Goal: Task Accomplishment & Management: Manage account settings

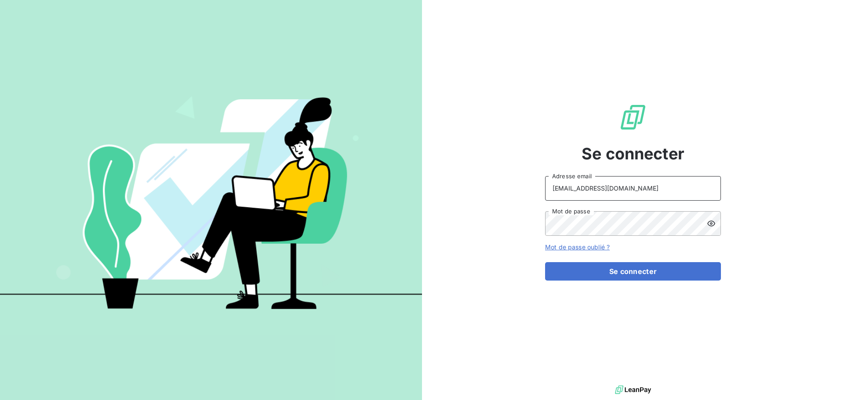
click at [608, 187] on input "[EMAIL_ADDRESS][DOMAIN_NAME]" at bounding box center [633, 188] width 176 height 25
type input "[EMAIL_ADDRESS][DOMAIN_NAME]"
click at [642, 272] on button "Se connecter" at bounding box center [633, 271] width 176 height 18
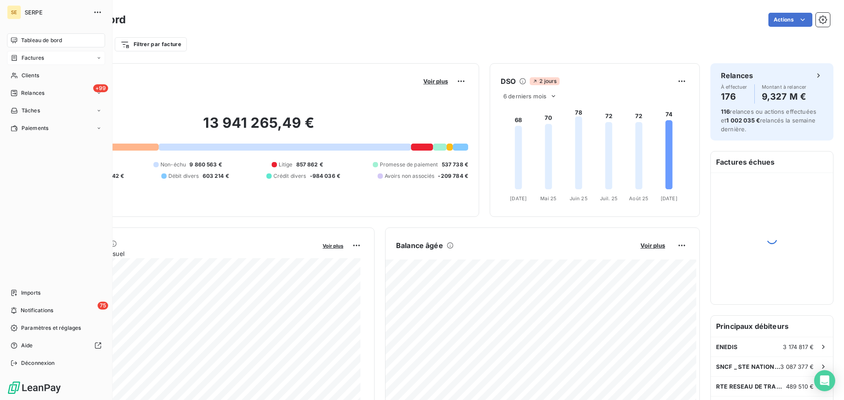
click at [20, 55] on div "Factures" at bounding box center [27, 58] width 33 height 8
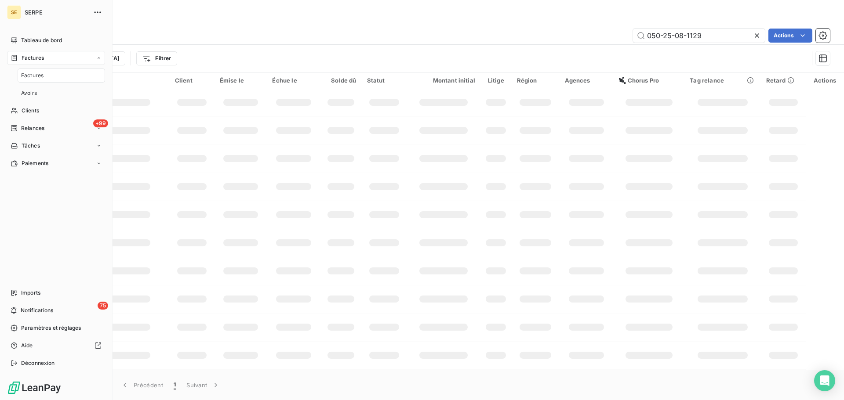
click at [32, 64] on div "Factures" at bounding box center [56, 58] width 98 height 14
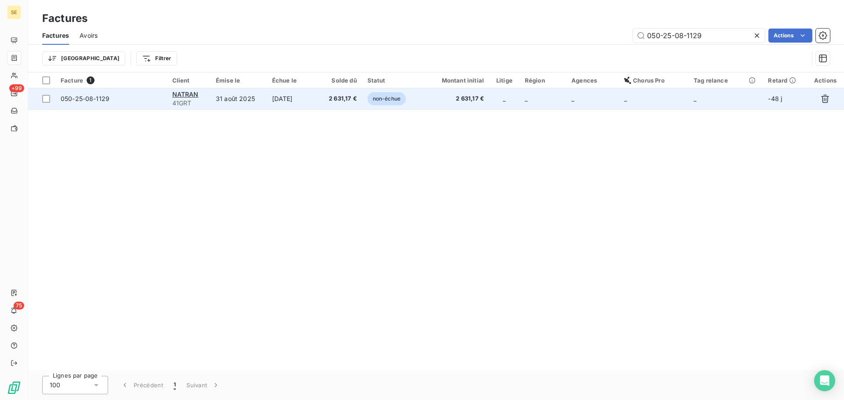
click at [250, 102] on td "31 août 2025" at bounding box center [239, 98] width 56 height 21
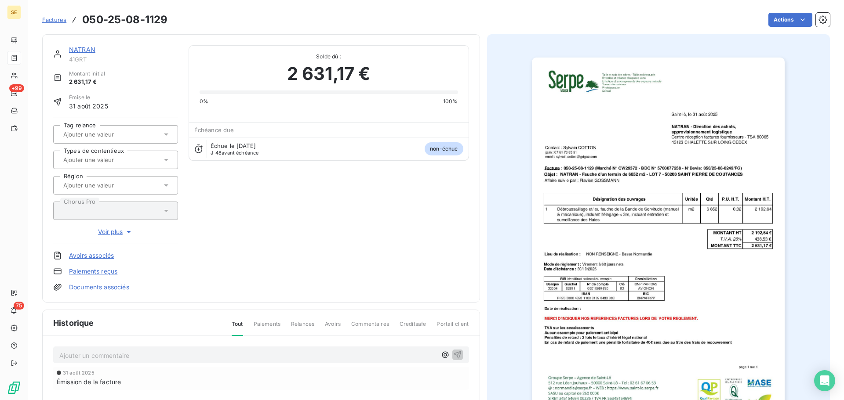
scroll to position [3, 0]
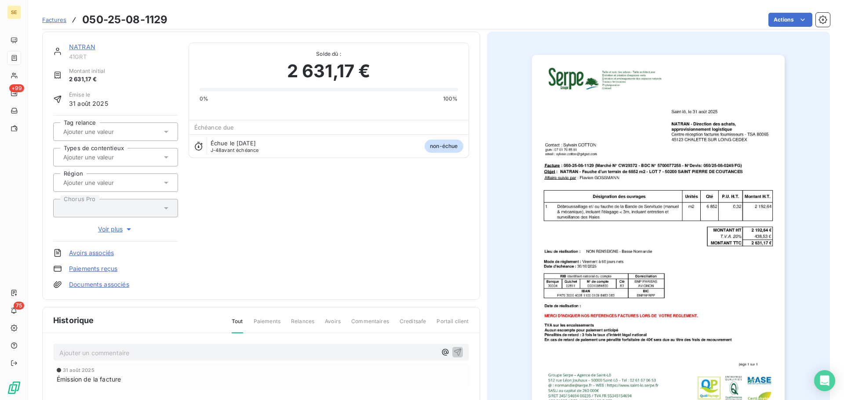
click at [203, 354] on p "Ajouter un commentaire ﻿" at bounding box center [247, 353] width 377 height 11
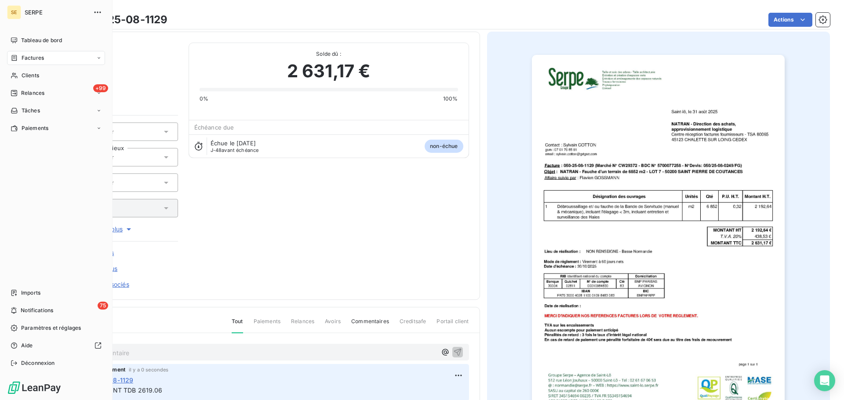
click at [33, 57] on span "Factures" at bounding box center [33, 58] width 22 height 8
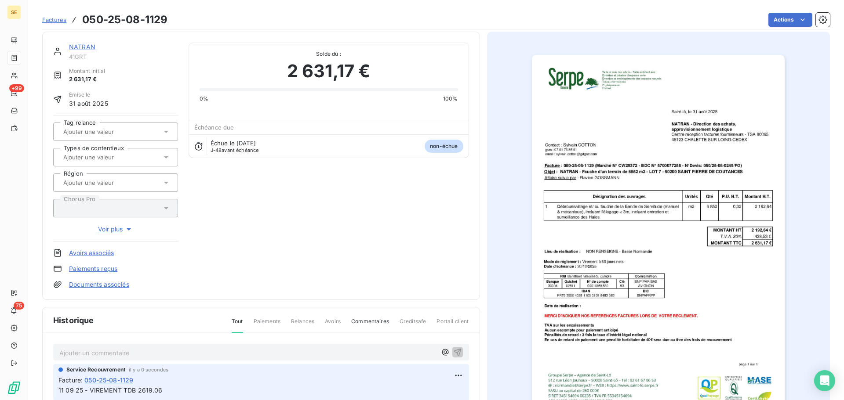
click at [301, 102] on div "0% 100%" at bounding box center [329, 99] width 258 height 8
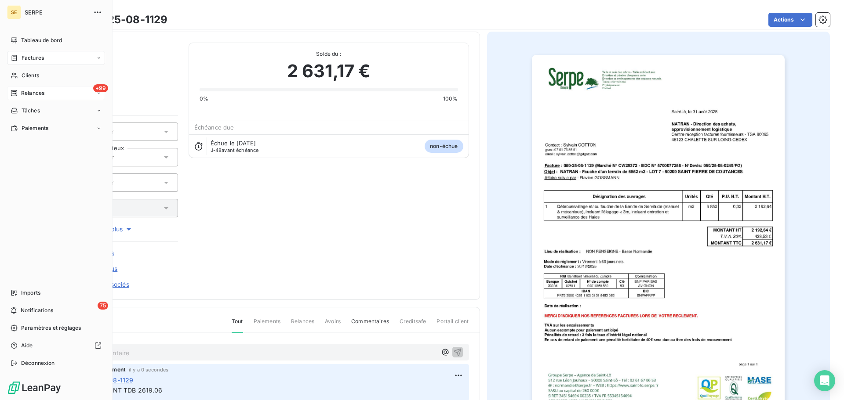
click at [21, 92] on span "Relances" at bounding box center [32, 93] width 23 height 8
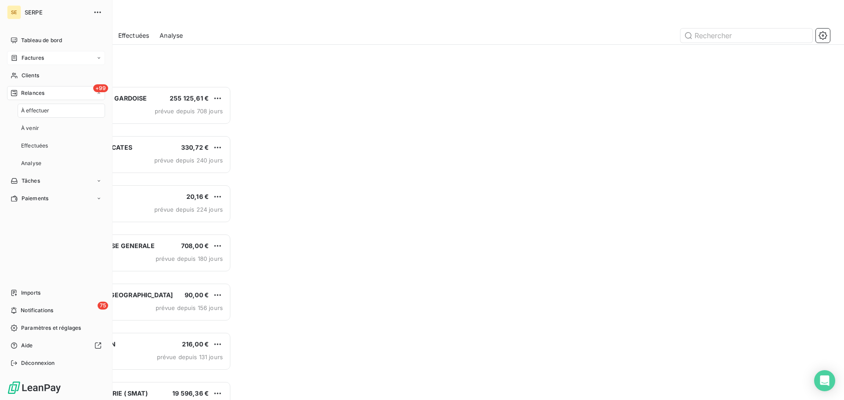
click at [37, 56] on span "Factures" at bounding box center [33, 58] width 22 height 8
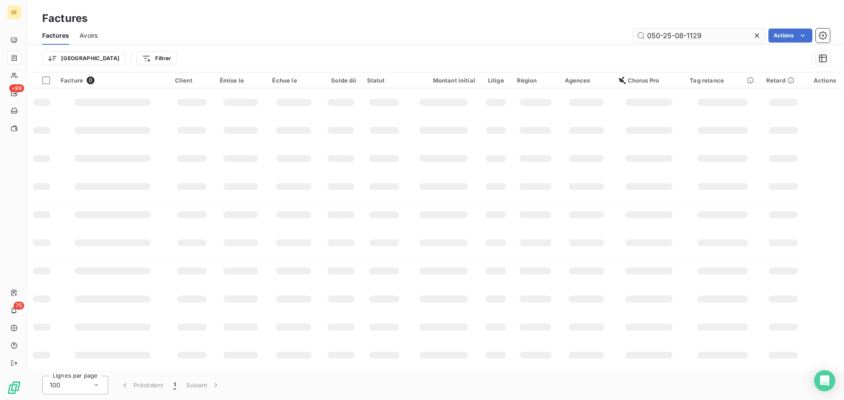
click at [710, 34] on input "050-25-08-1129" at bounding box center [699, 36] width 132 height 14
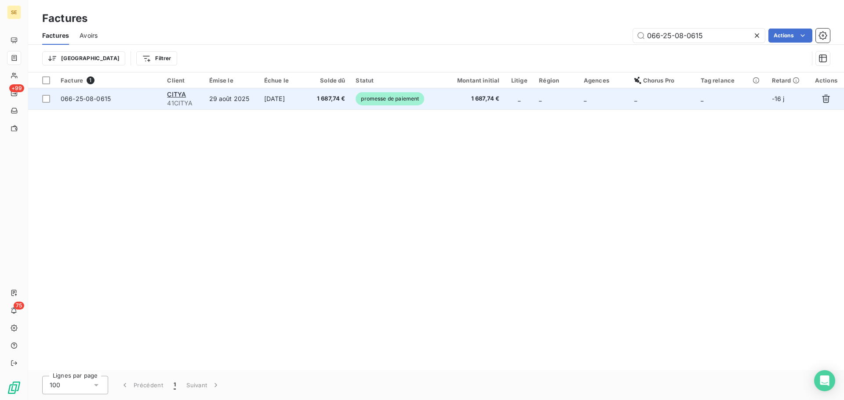
type input "066-25-08-0615"
click at [327, 95] on span "1 687,74 €" at bounding box center [330, 98] width 32 height 9
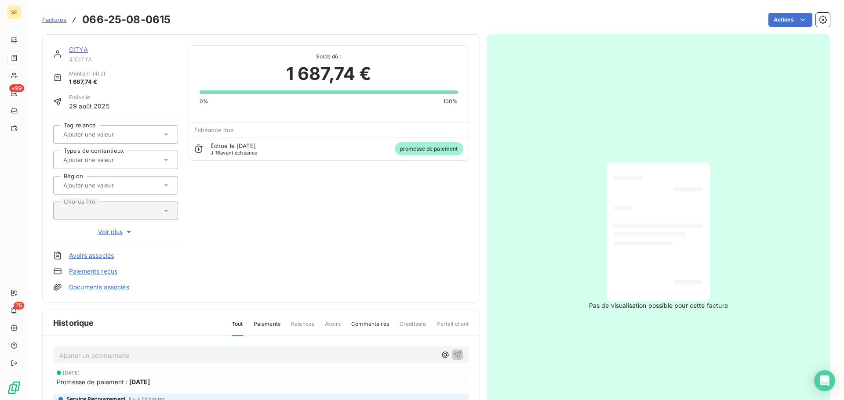
click at [92, 269] on link "Paiements reçus" at bounding box center [93, 271] width 48 height 9
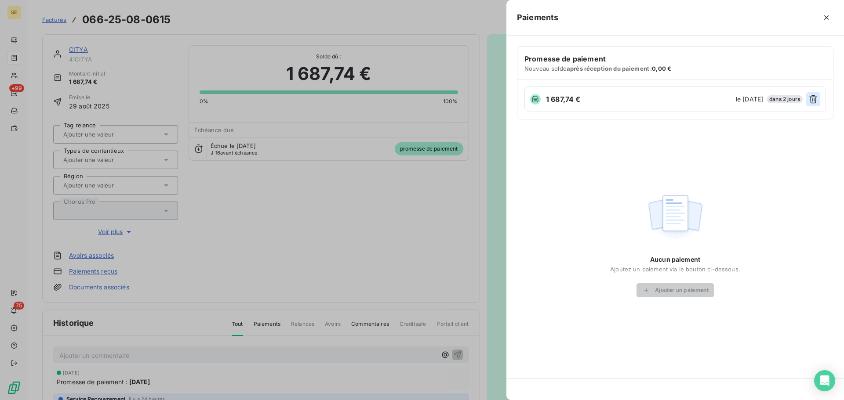
click at [818, 98] on button "button" at bounding box center [813, 99] width 14 height 14
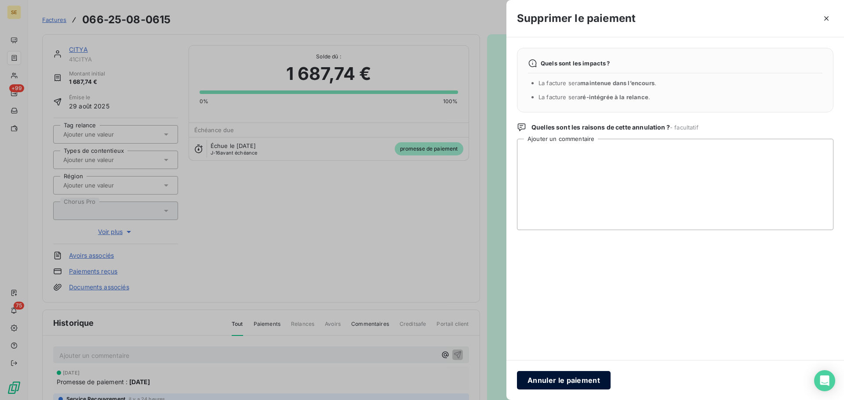
click at [594, 382] on button "Annuler le paiement" at bounding box center [564, 380] width 94 height 18
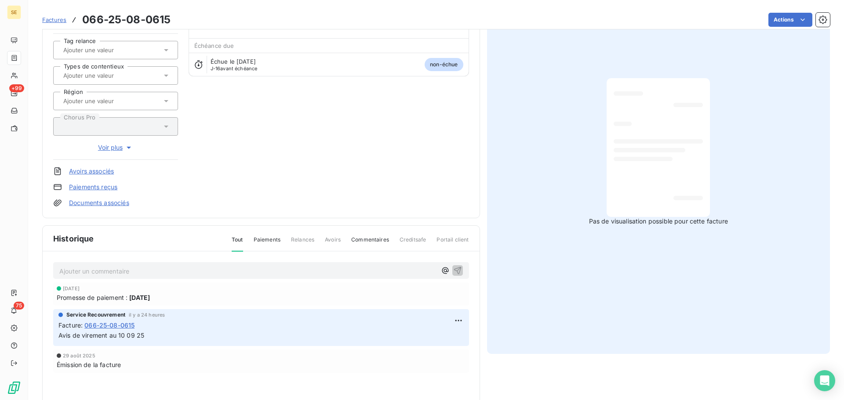
scroll to position [118, 0]
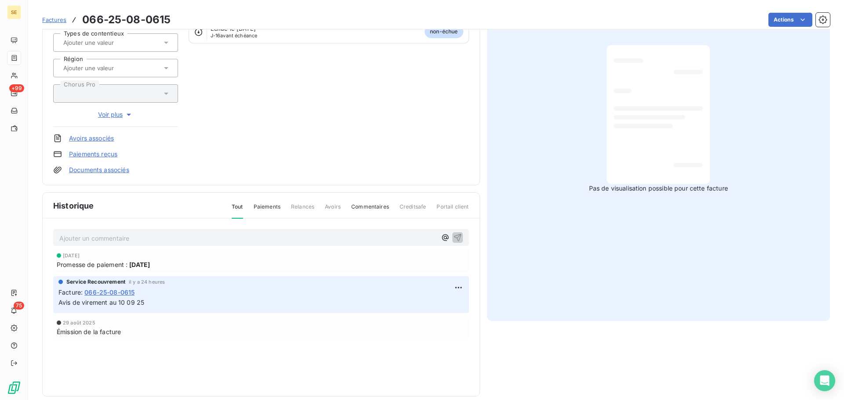
click at [275, 240] on p "Ajouter un commentaire ﻿" at bounding box center [247, 238] width 377 height 11
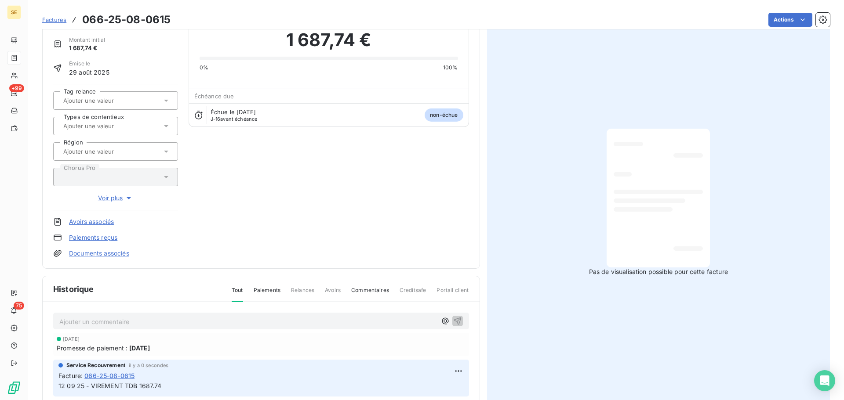
scroll to position [0, 0]
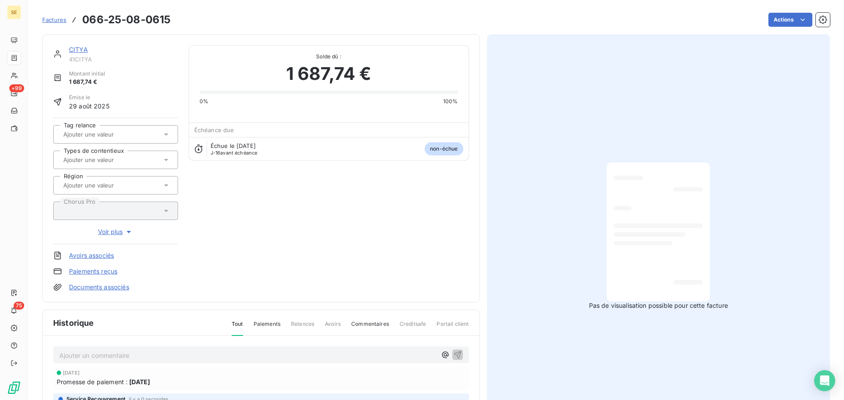
click at [72, 49] on link "CITYA" at bounding box center [78, 49] width 19 height 7
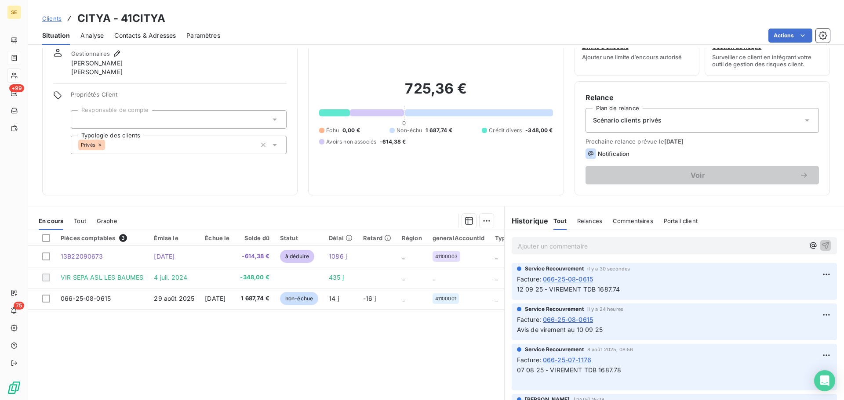
scroll to position [59, 0]
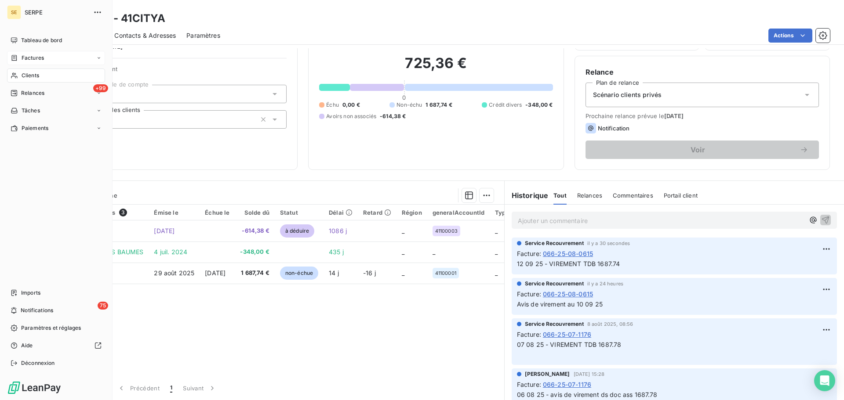
click at [36, 58] on span "Factures" at bounding box center [33, 58] width 22 height 8
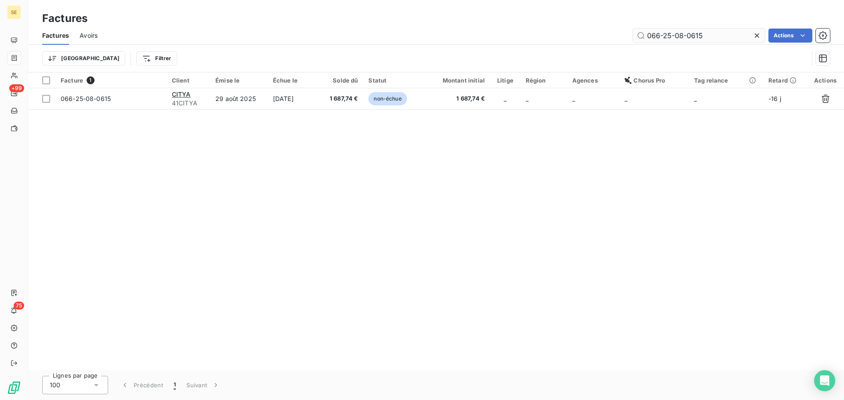
click at [722, 37] on input "066-25-08-0615" at bounding box center [699, 36] width 132 height 14
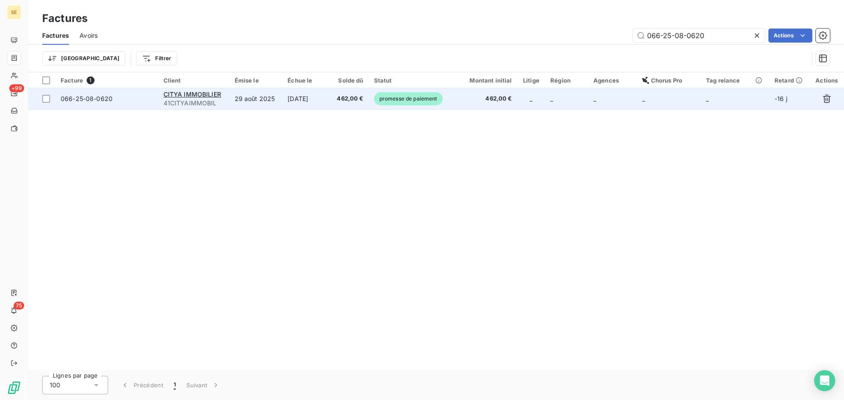
type input "066-25-08-0620"
click at [335, 97] on td "462,00 €" at bounding box center [349, 98] width 39 height 21
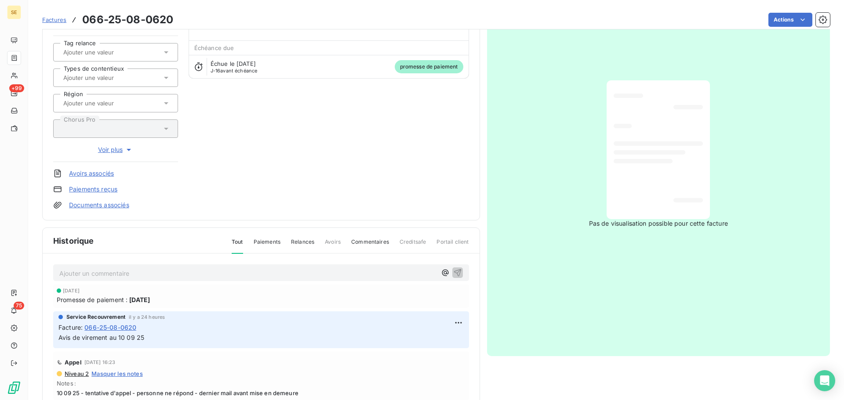
scroll to position [128, 0]
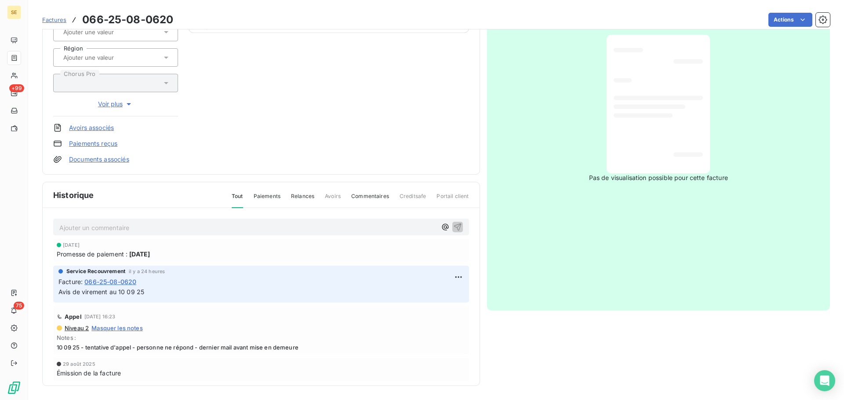
click at [242, 231] on p "Ajouter un commentaire ﻿" at bounding box center [247, 227] width 377 height 11
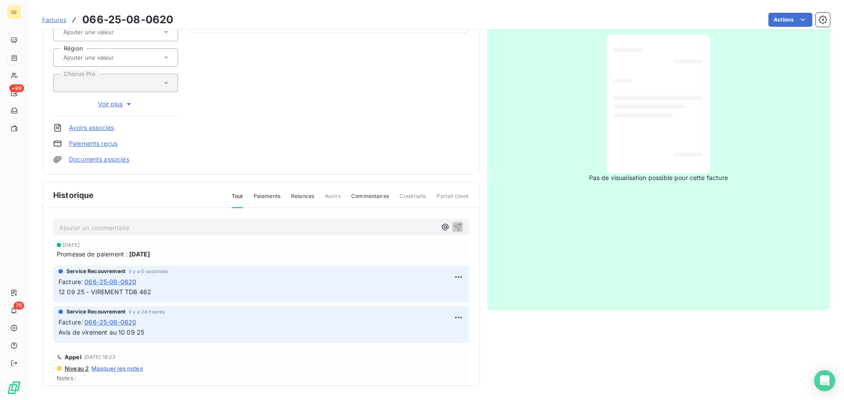
scroll to position [0, 0]
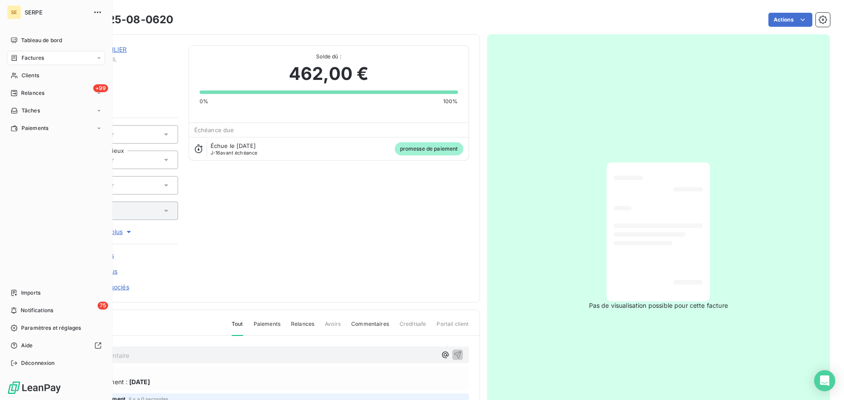
drag, startPoint x: 18, startPoint y: 65, endPoint x: 27, endPoint y: 59, distance: 10.9
click at [27, 59] on span "Factures" at bounding box center [33, 58] width 22 height 8
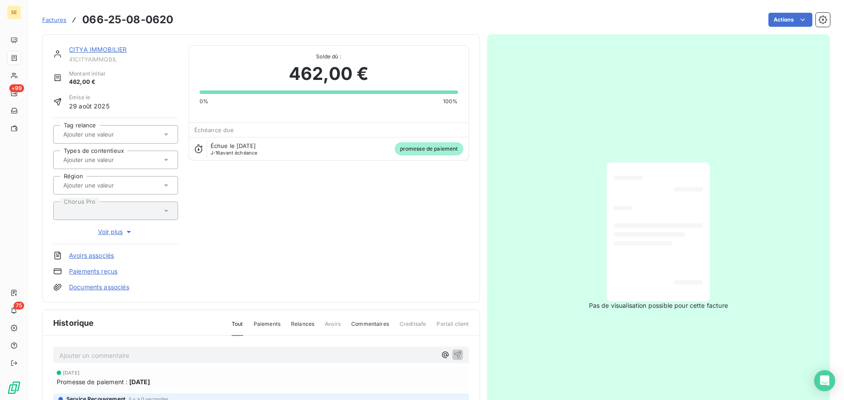
click at [28, 93] on section "Factures 066-25-08-0620 Actions CITYA IMMOBILIER 41CITYAIMMOBIL Montant initial…" at bounding box center [436, 200] width 816 height 400
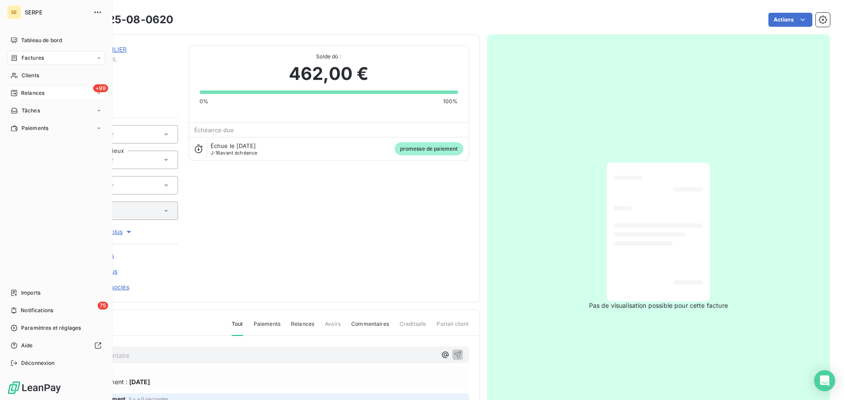
click at [19, 94] on div "Relances" at bounding box center [28, 93] width 34 height 8
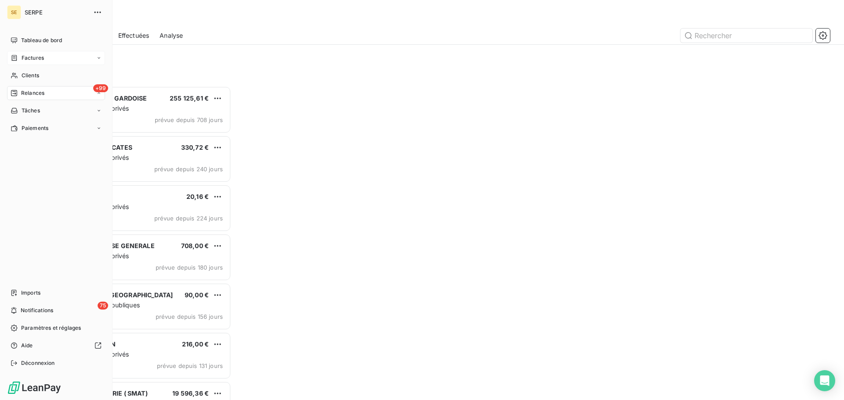
scroll to position [308, 182]
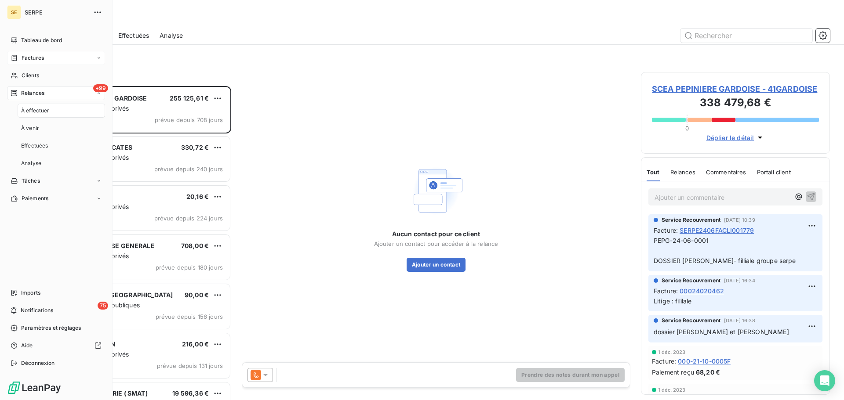
click at [50, 55] on div "Factures" at bounding box center [56, 58] width 98 height 14
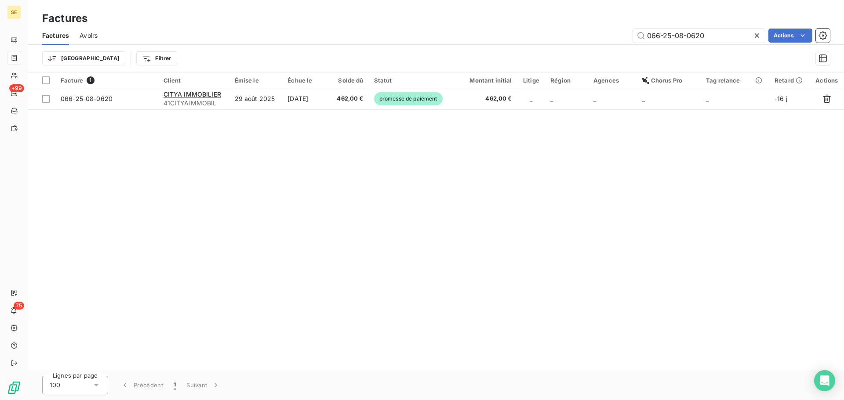
drag, startPoint x: 712, startPoint y: 34, endPoint x: 614, endPoint y: 29, distance: 98.6
click at [614, 29] on div "066-25-08-0620 Actions" at bounding box center [469, 36] width 722 height 14
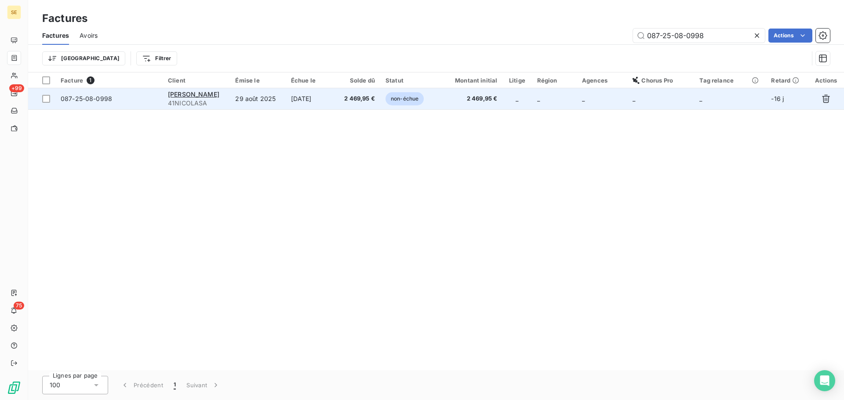
type input "087-25-08-0998"
click at [246, 106] on td "29 août 2025" at bounding box center [257, 98] width 55 height 21
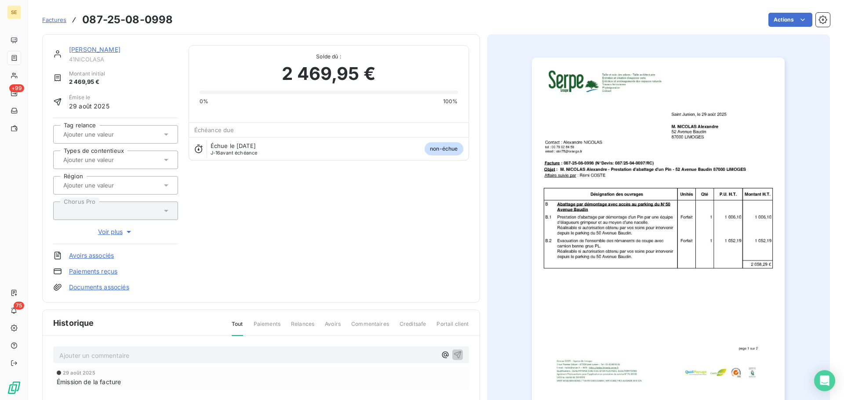
click at [674, 215] on img "button" at bounding box center [658, 237] width 253 height 358
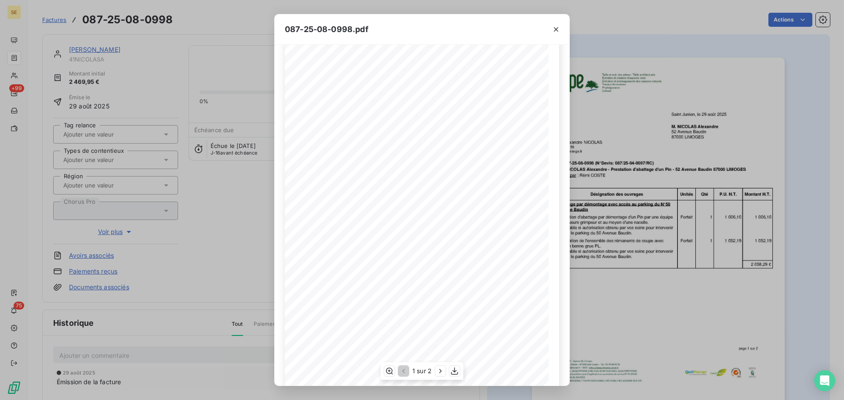
scroll to position [52, 0]
click at [441, 372] on icon "button" at bounding box center [440, 371] width 9 height 9
click at [552, 28] on icon "button" at bounding box center [556, 29] width 9 height 9
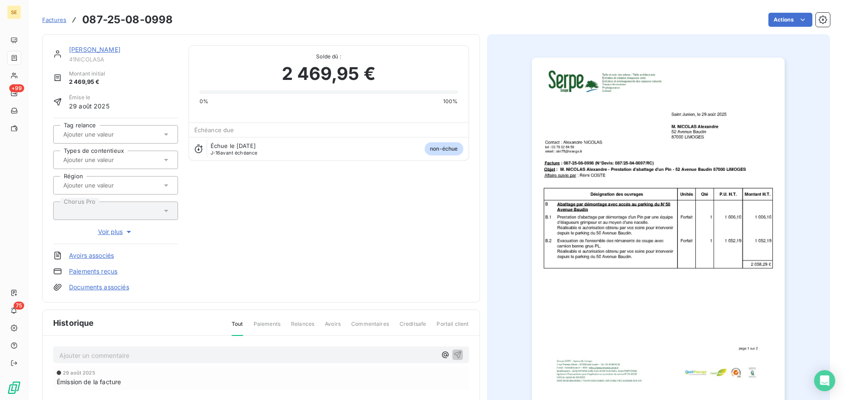
click at [120, 50] on link "[PERSON_NAME]" at bounding box center [94, 49] width 51 height 7
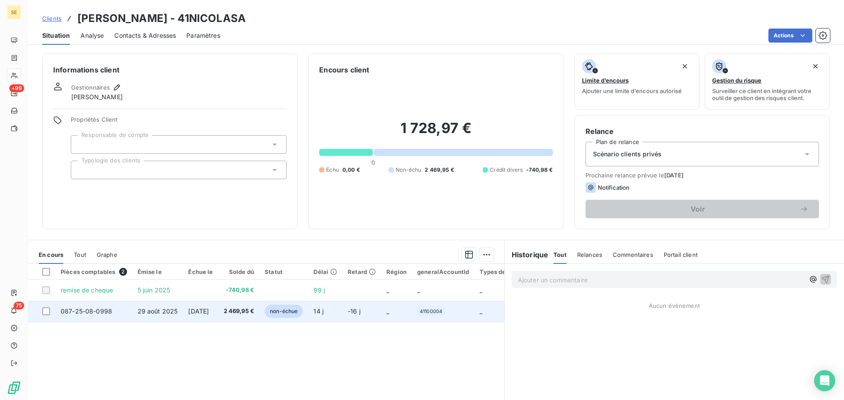
click at [237, 317] on td "2 469,95 €" at bounding box center [238, 311] width 41 height 21
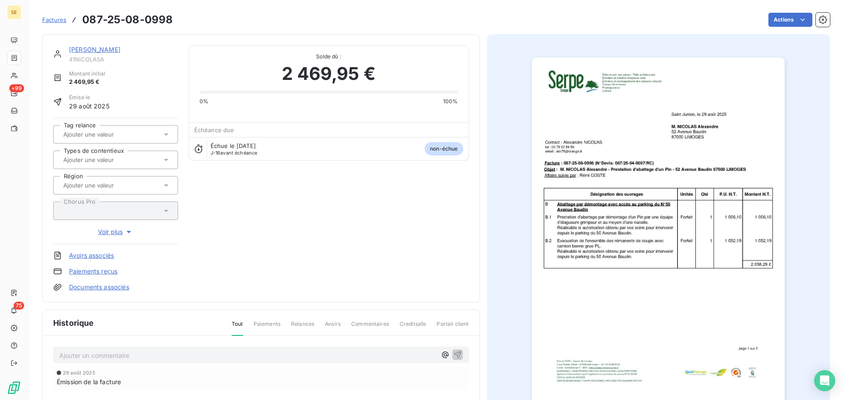
click at [208, 355] on p "Ajouter un commentaire ﻿" at bounding box center [247, 355] width 377 height 11
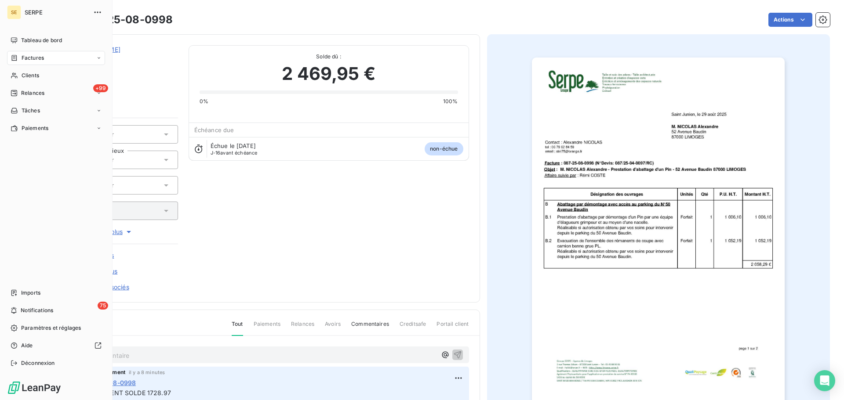
click at [14, 55] on icon at bounding box center [14, 58] width 5 height 6
click at [24, 53] on div "Factures" at bounding box center [56, 58] width 98 height 14
click at [33, 112] on span "Tâches" at bounding box center [31, 111] width 18 height 8
click at [42, 59] on span "Factures" at bounding box center [33, 58] width 22 height 8
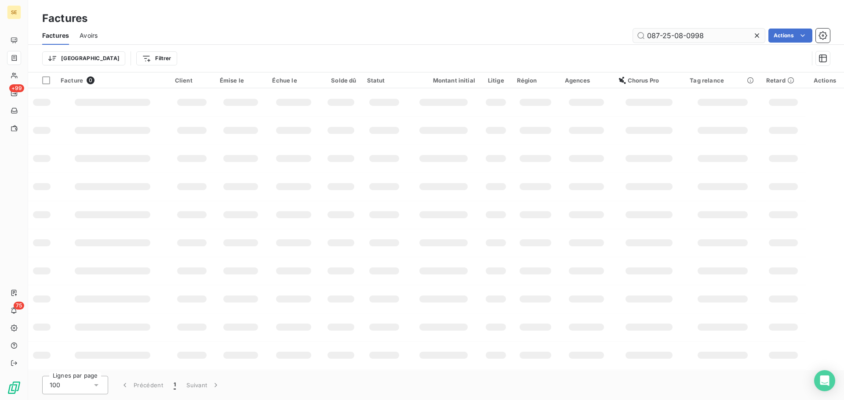
click at [713, 39] on input "087-25-08-0998" at bounding box center [699, 36] width 132 height 14
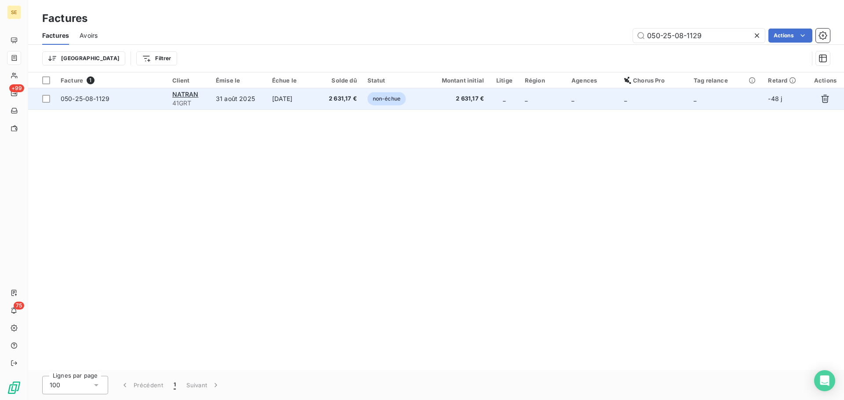
type input "050-25-08-1129"
click at [300, 100] on td "[DATE]" at bounding box center [293, 98] width 52 height 21
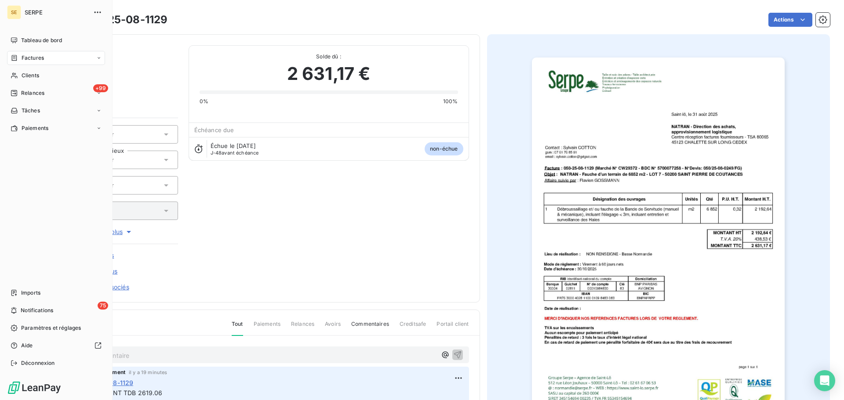
click at [24, 60] on span "Factures" at bounding box center [33, 58] width 22 height 8
click at [36, 91] on span "Relances" at bounding box center [32, 93] width 23 height 8
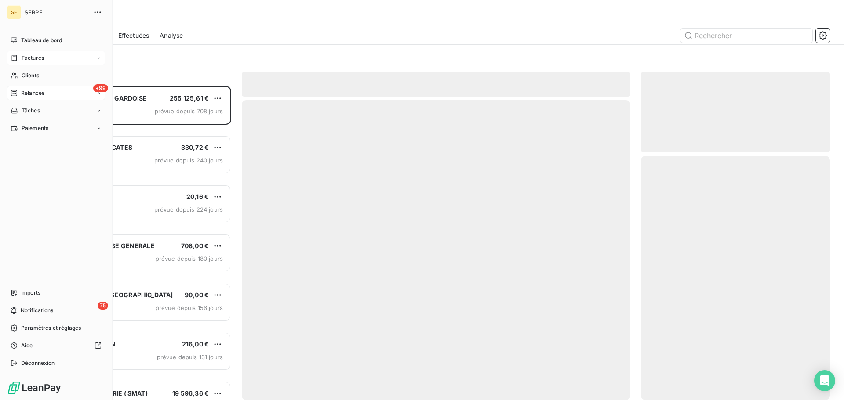
scroll to position [308, 182]
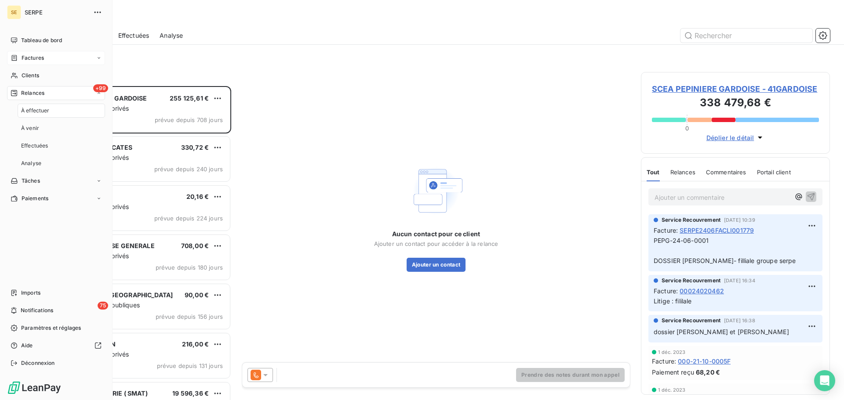
click at [48, 55] on div "Factures" at bounding box center [56, 58] width 98 height 14
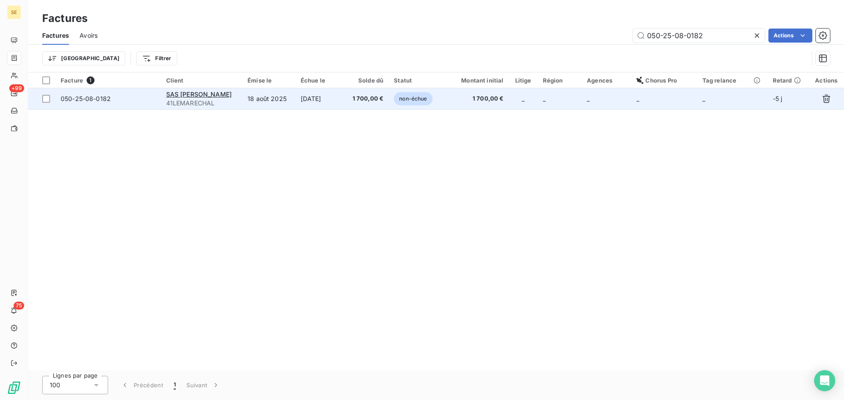
type input "050-25-08-0182"
click at [344, 102] on td "[DATE]" at bounding box center [319, 98] width 49 height 21
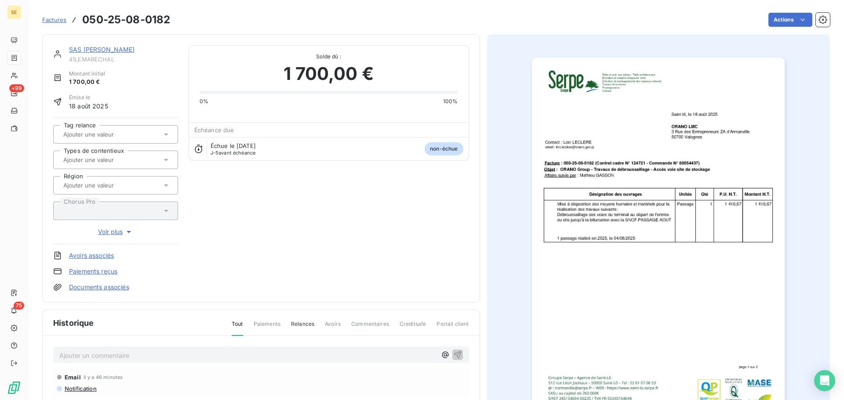
click at [182, 353] on p "Ajouter un commentaire ﻿" at bounding box center [247, 355] width 377 height 11
click at [246, 347] on div "12 09 25 - retour suite notification de ce jour -" at bounding box center [261, 355] width 416 height 16
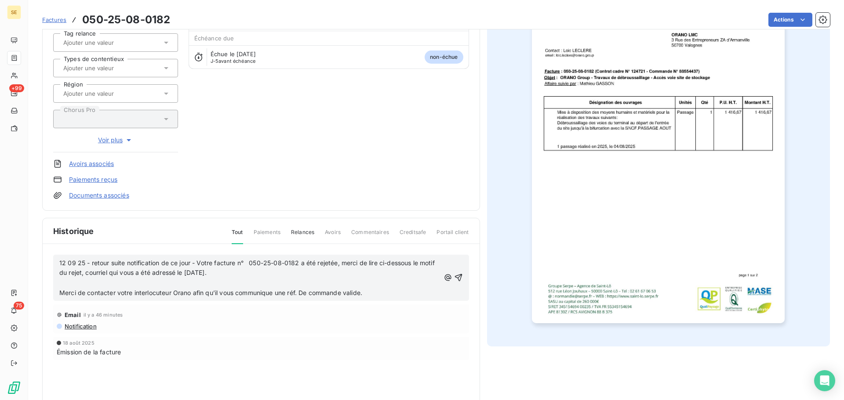
scroll to position [120, 0]
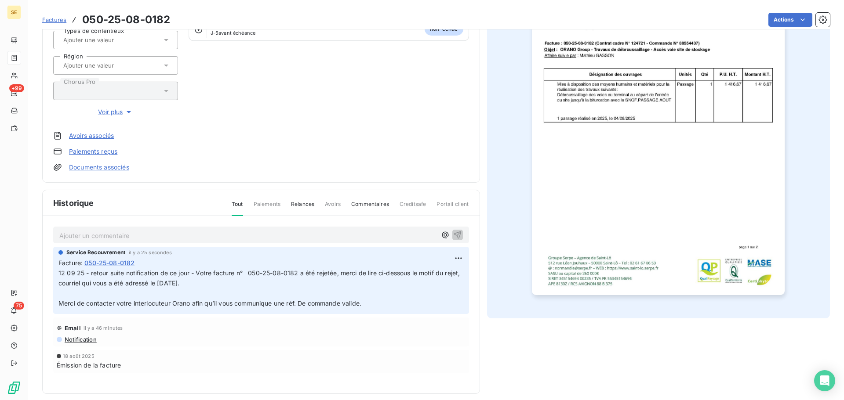
click at [221, 283] on p "12 09 25 - retour suite notification de ce jour - Votre facture n° 050-25-08-01…" at bounding box center [260, 289] width 405 height 40
click at [450, 258] on html "SE +99 75 Factures 050-25-08-0182 Actions SAS [PERSON_NAME] 41LEMARECHAL Montan…" at bounding box center [422, 200] width 844 height 400
click at [438, 275] on div "Editer" at bounding box center [433, 278] width 49 height 14
click at [231, 282] on p "12 09 25 - retour suite notification de ce jour - Votre facture n° 050-25-08-01…" at bounding box center [255, 289] width 395 height 40
click at [791, 17] on html "SE +99 75 Factures 050-25-08-0182 Actions SAS [PERSON_NAME] 41LEMARECHAL Montan…" at bounding box center [422, 200] width 844 height 400
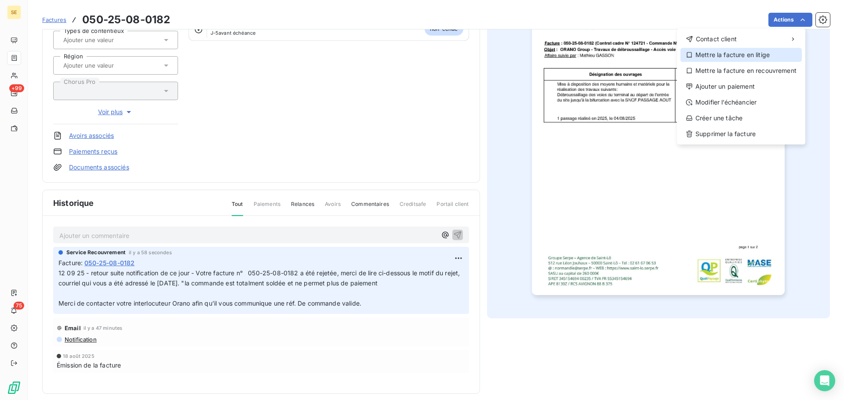
click at [736, 59] on div "Mettre la facture en litige" at bounding box center [740, 55] width 121 height 14
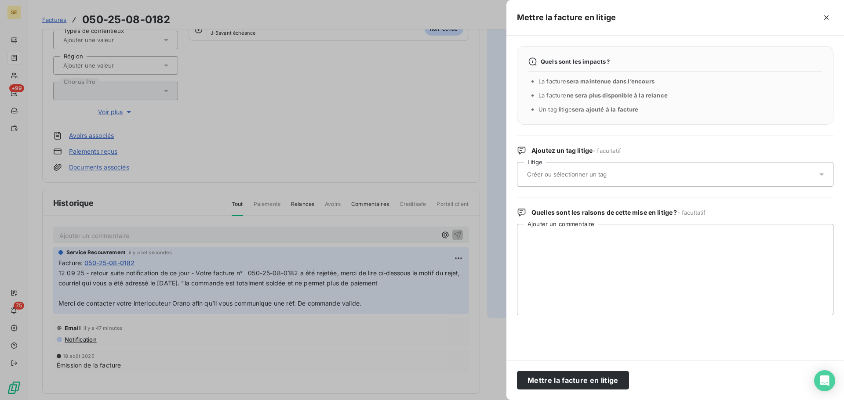
click at [633, 169] on div at bounding box center [670, 174] width 293 height 18
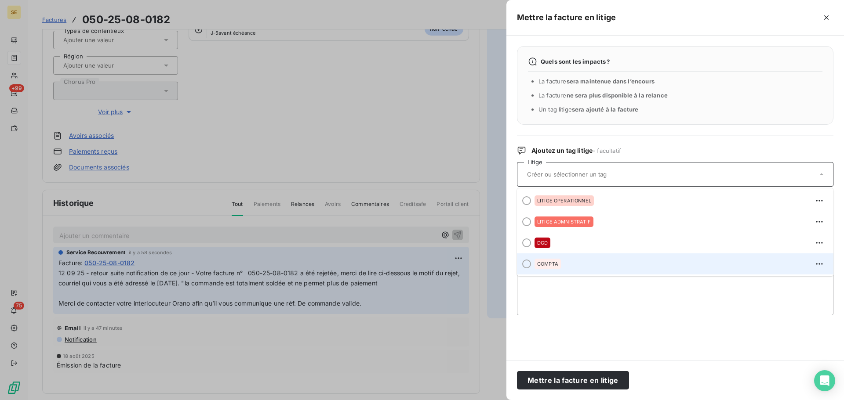
click at [592, 263] on div "COMPTA" at bounding box center [680, 264] width 292 height 14
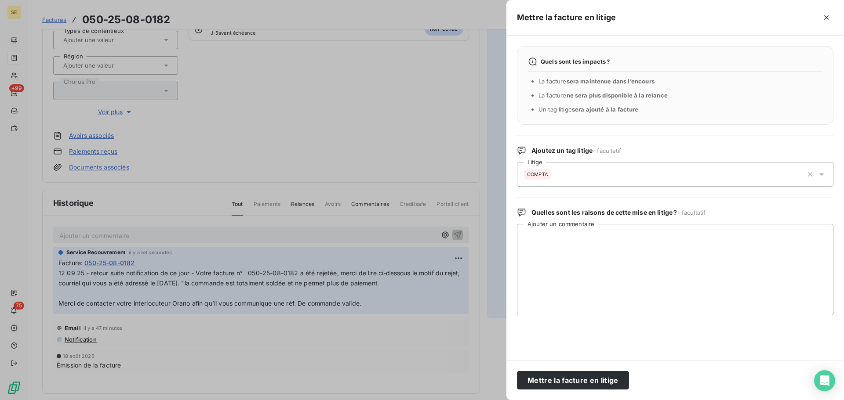
click at [599, 176] on div "COMPTA" at bounding box center [663, 174] width 279 height 21
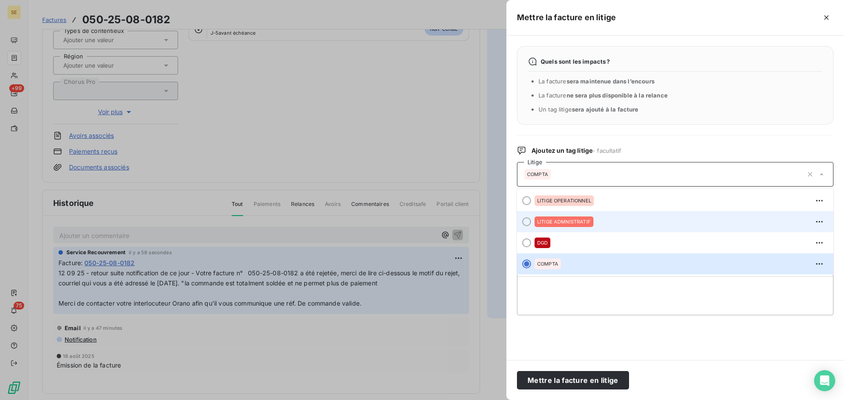
click at [586, 216] on div "LITIGE ADMNISTRATIF" at bounding box center [680, 222] width 292 height 14
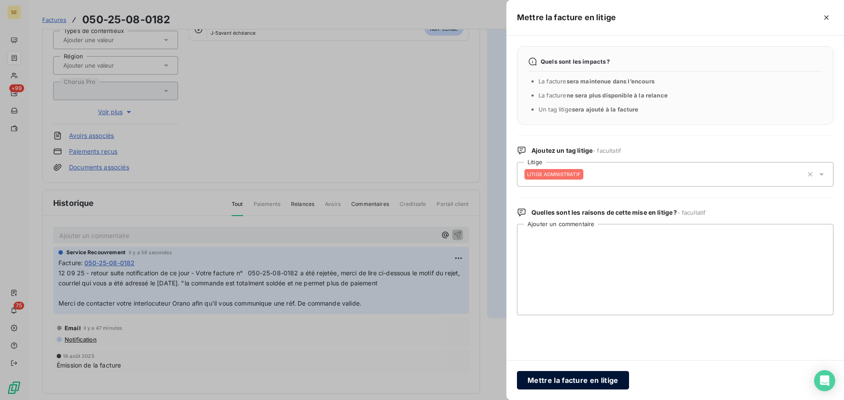
click at [576, 383] on button "Mettre la facture en litige" at bounding box center [573, 380] width 112 height 18
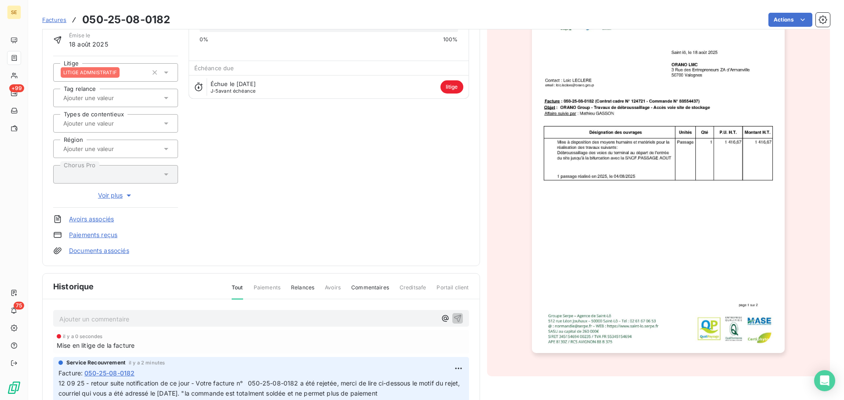
scroll to position [0, 0]
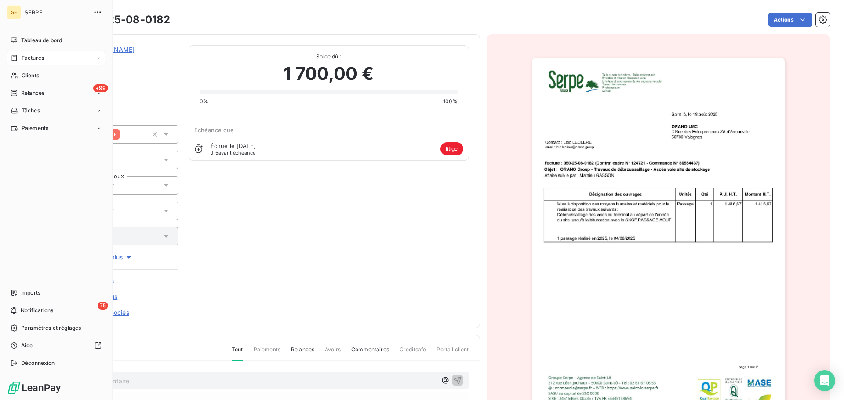
click at [19, 56] on div "Factures" at bounding box center [27, 58] width 33 height 8
click at [37, 362] on span "Déconnexion" at bounding box center [38, 364] width 34 height 8
